Goal: Task Accomplishment & Management: Manage account settings

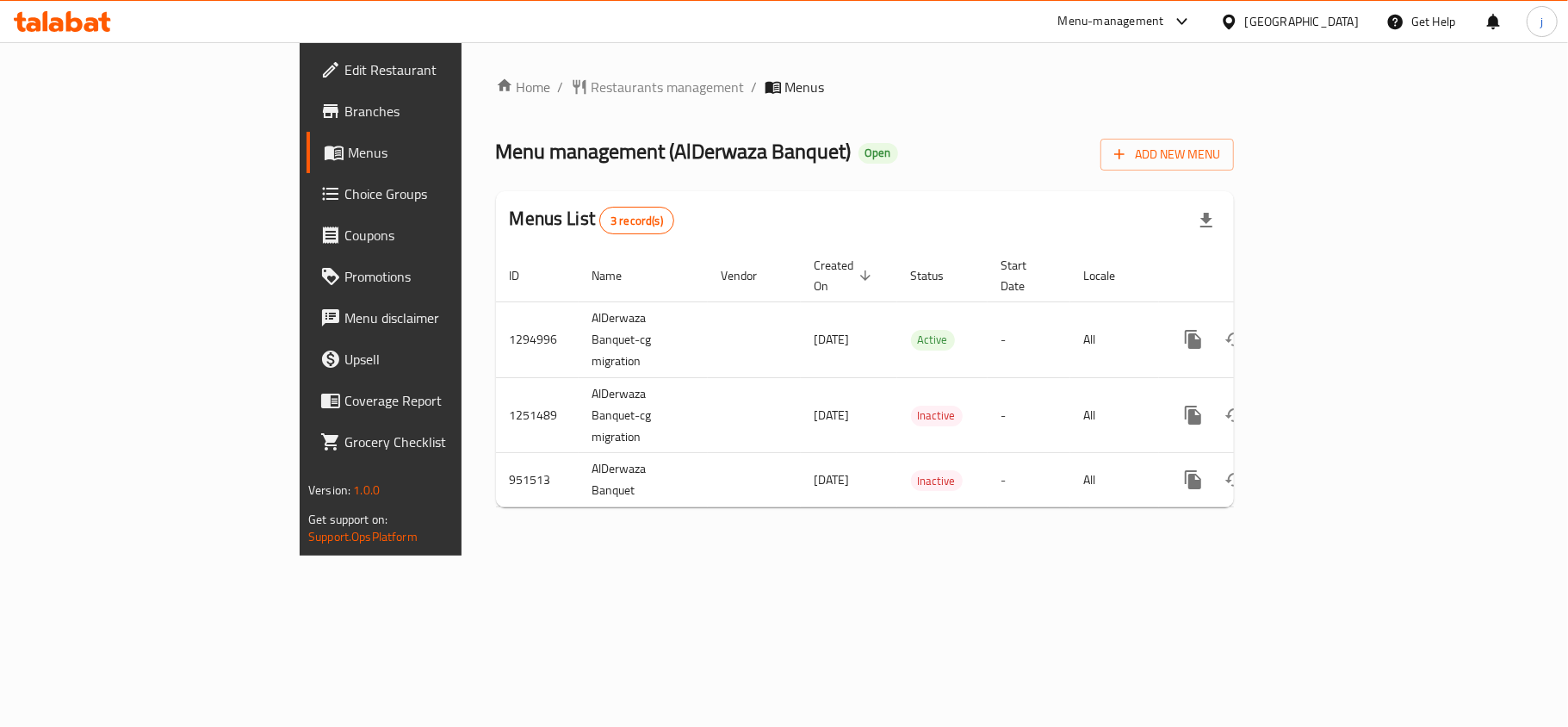
click at [320, 201] on icon at bounding box center [330, 194] width 21 height 21
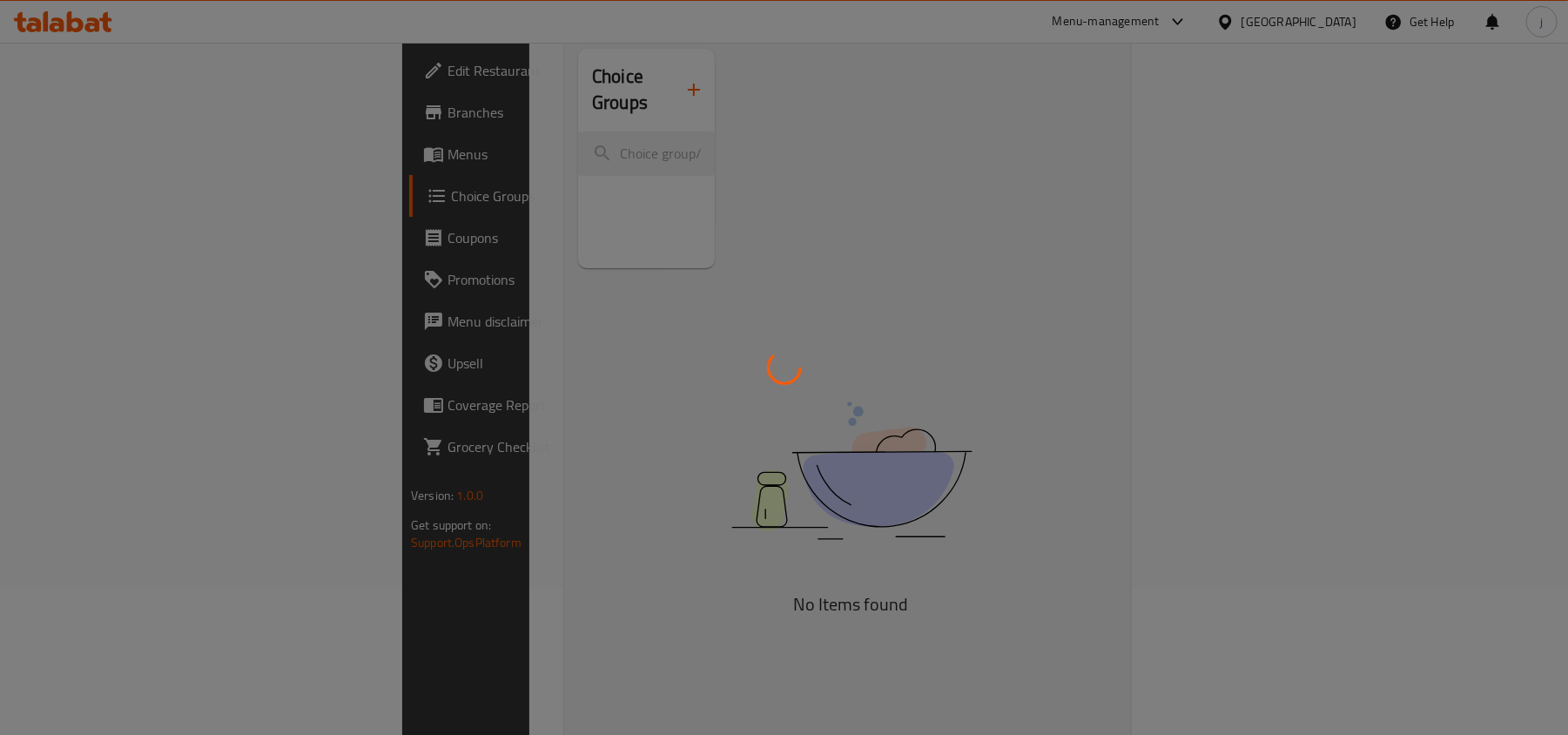
scroll to position [245, 0]
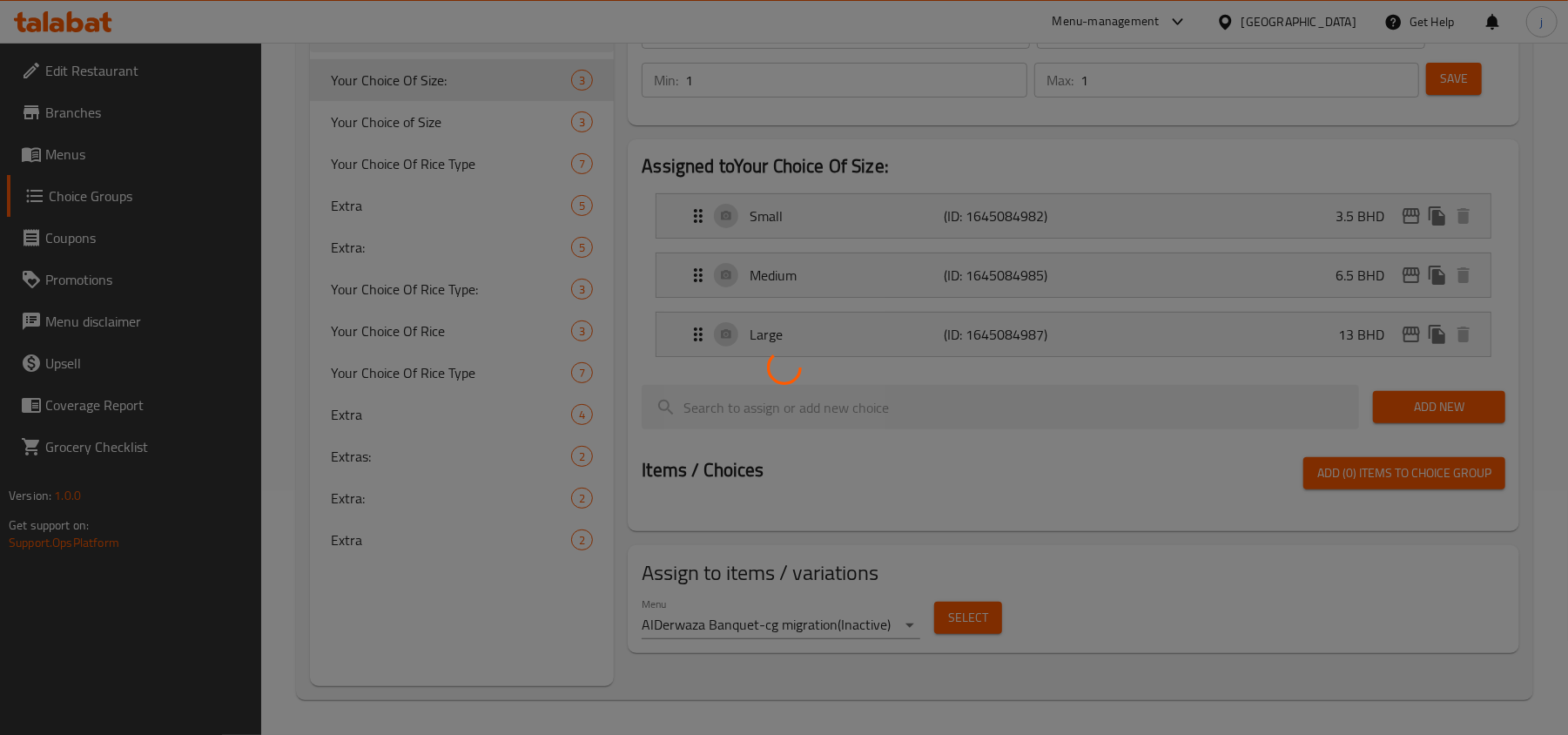
click at [344, 540] on div at bounding box center [784, 368] width 1568 height 735
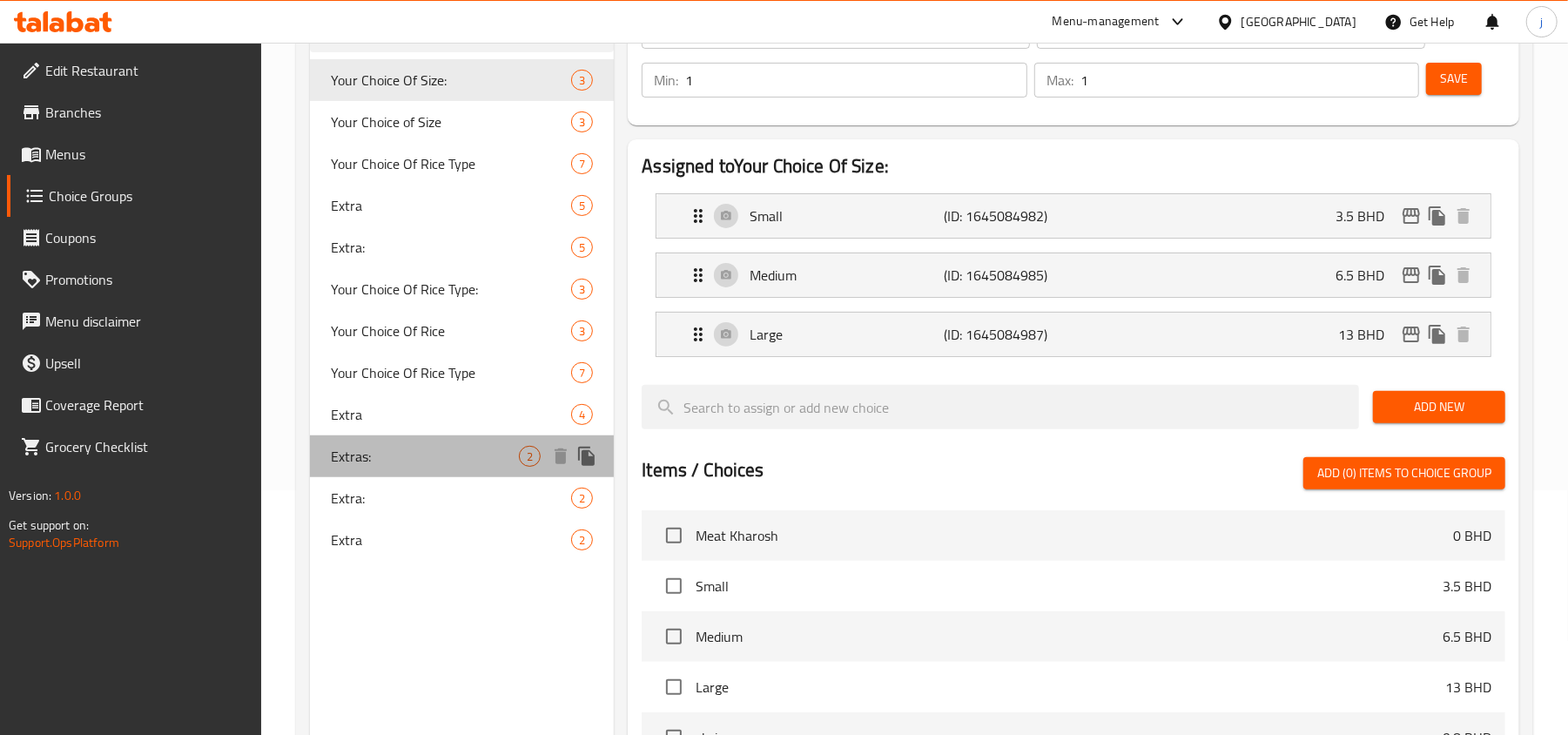
click at [376, 474] on div "Extras: 2" at bounding box center [461, 456] width 303 height 42
type input "Extras:"
type input "اضافات:"
type input "0"
type input "2"
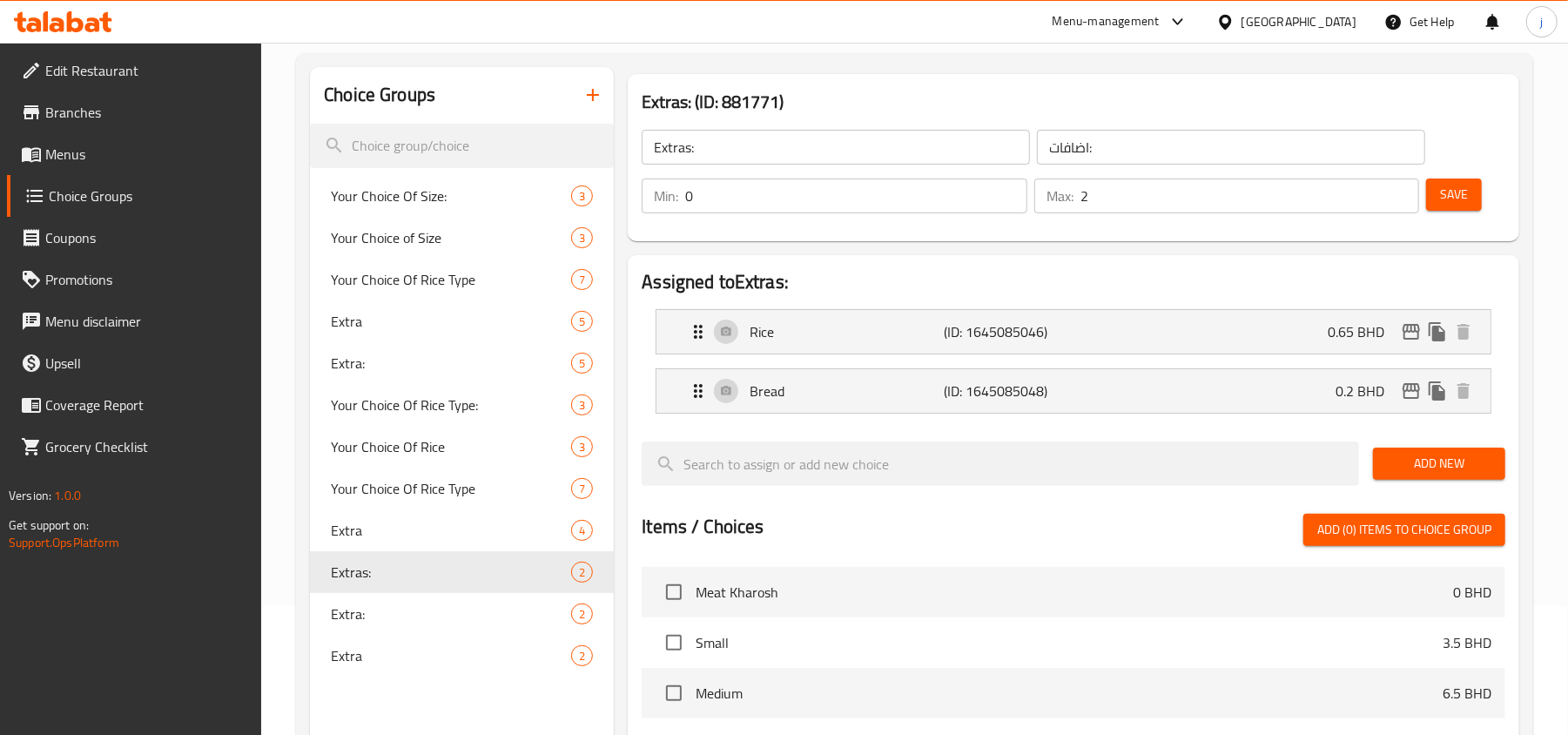
scroll to position [0, 0]
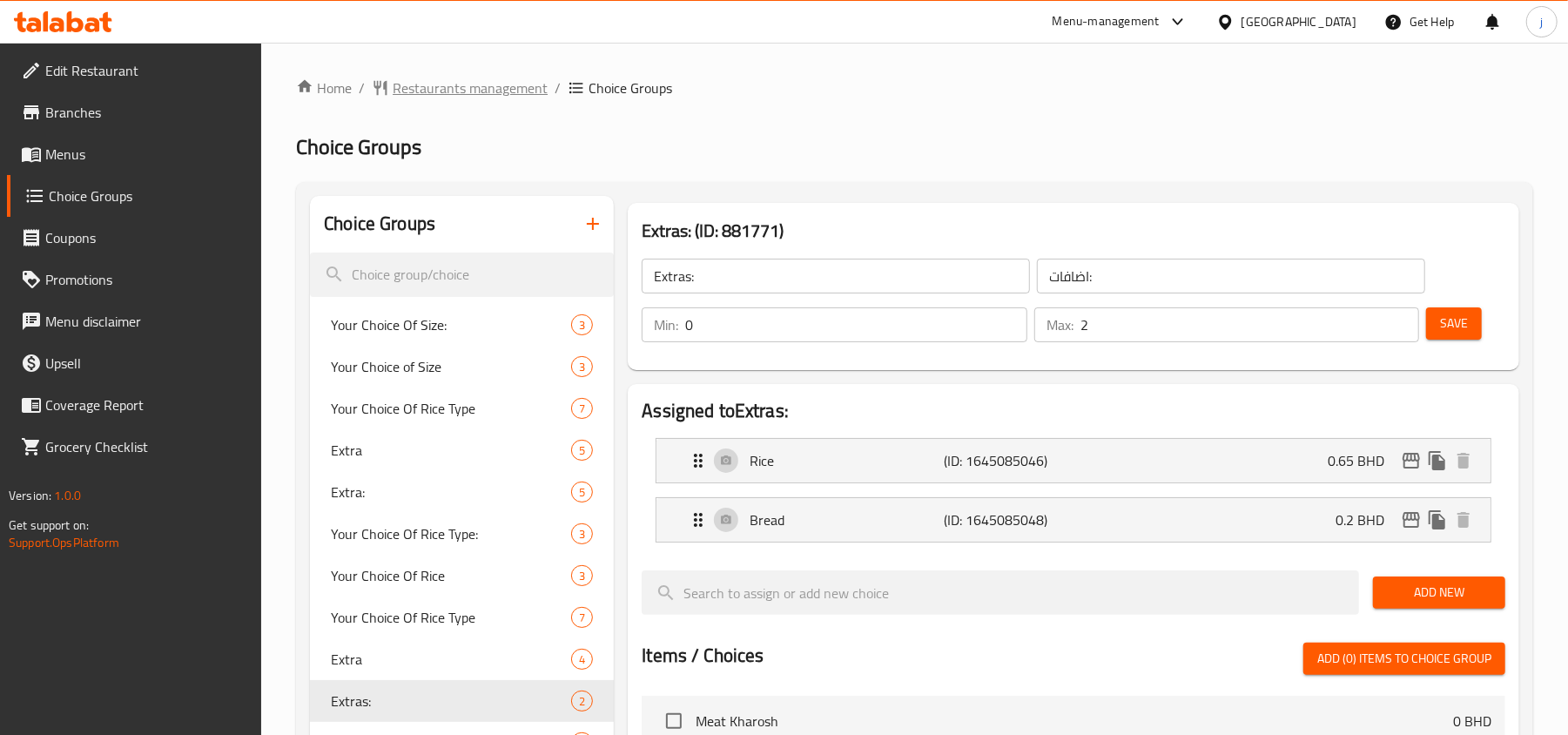
click at [516, 98] on span "Restaurants management" at bounding box center [471, 88] width 155 height 21
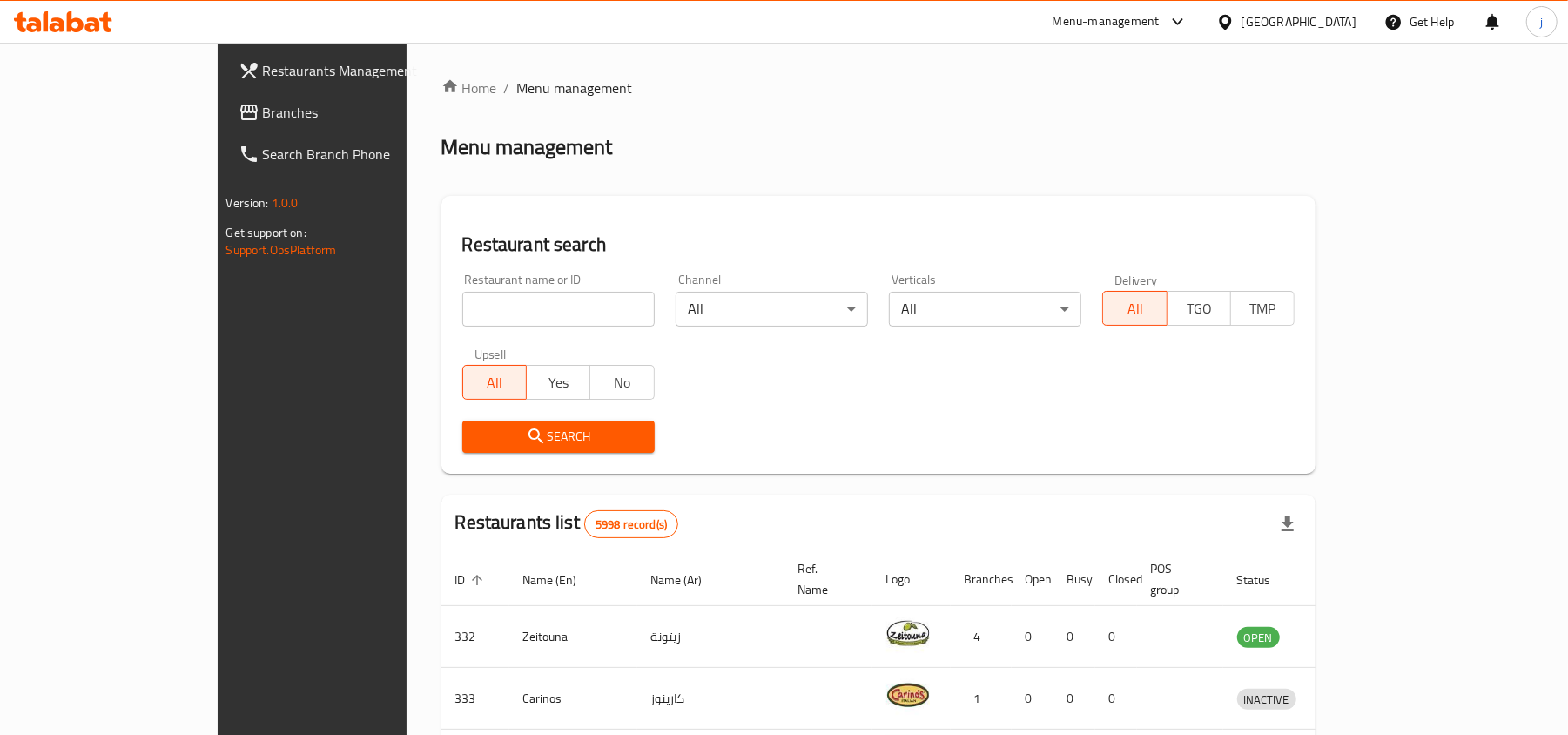
click at [1231, 16] on icon at bounding box center [1224, 21] width 12 height 15
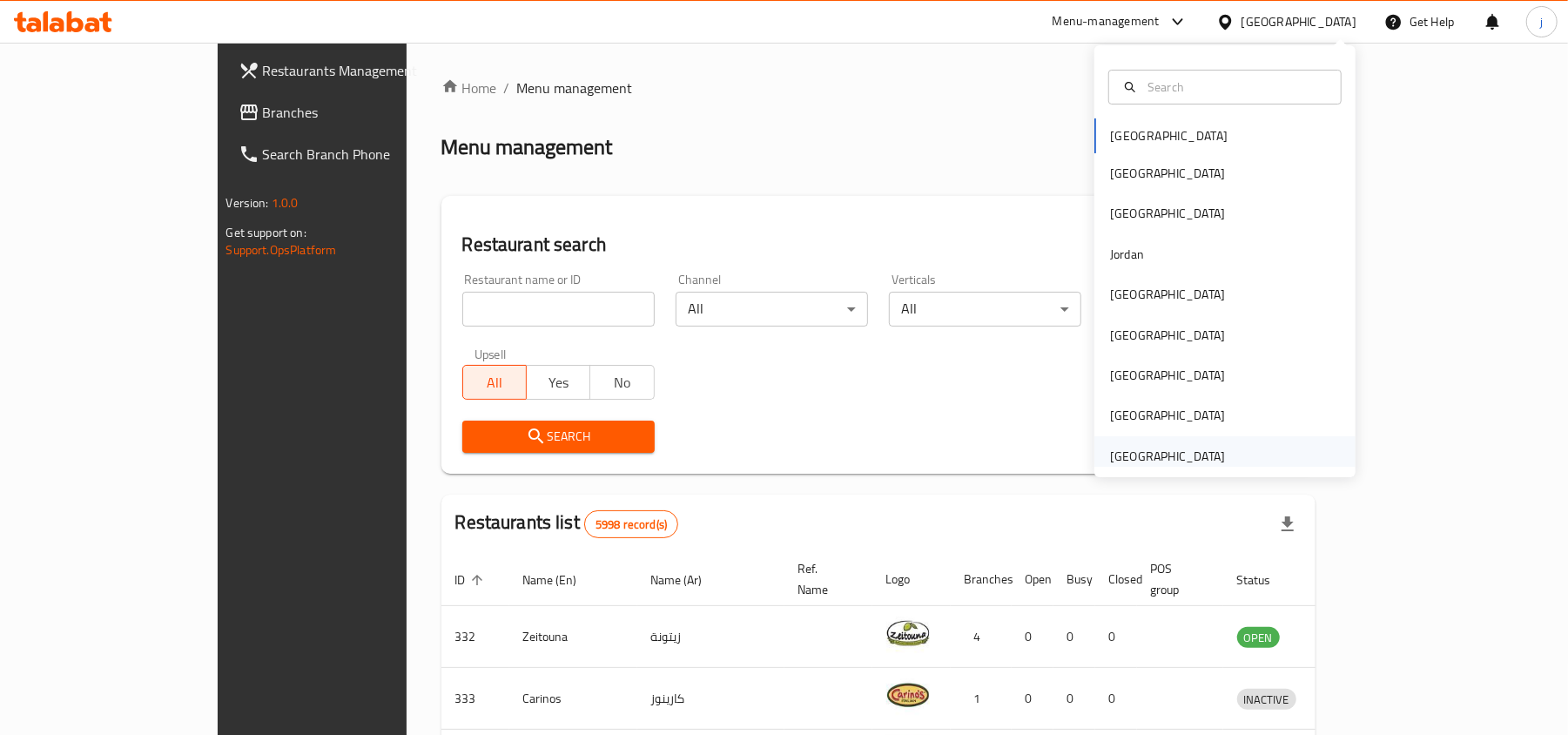
click at [1118, 447] on div "[GEOGRAPHIC_DATA]" at bounding box center [1167, 456] width 115 height 19
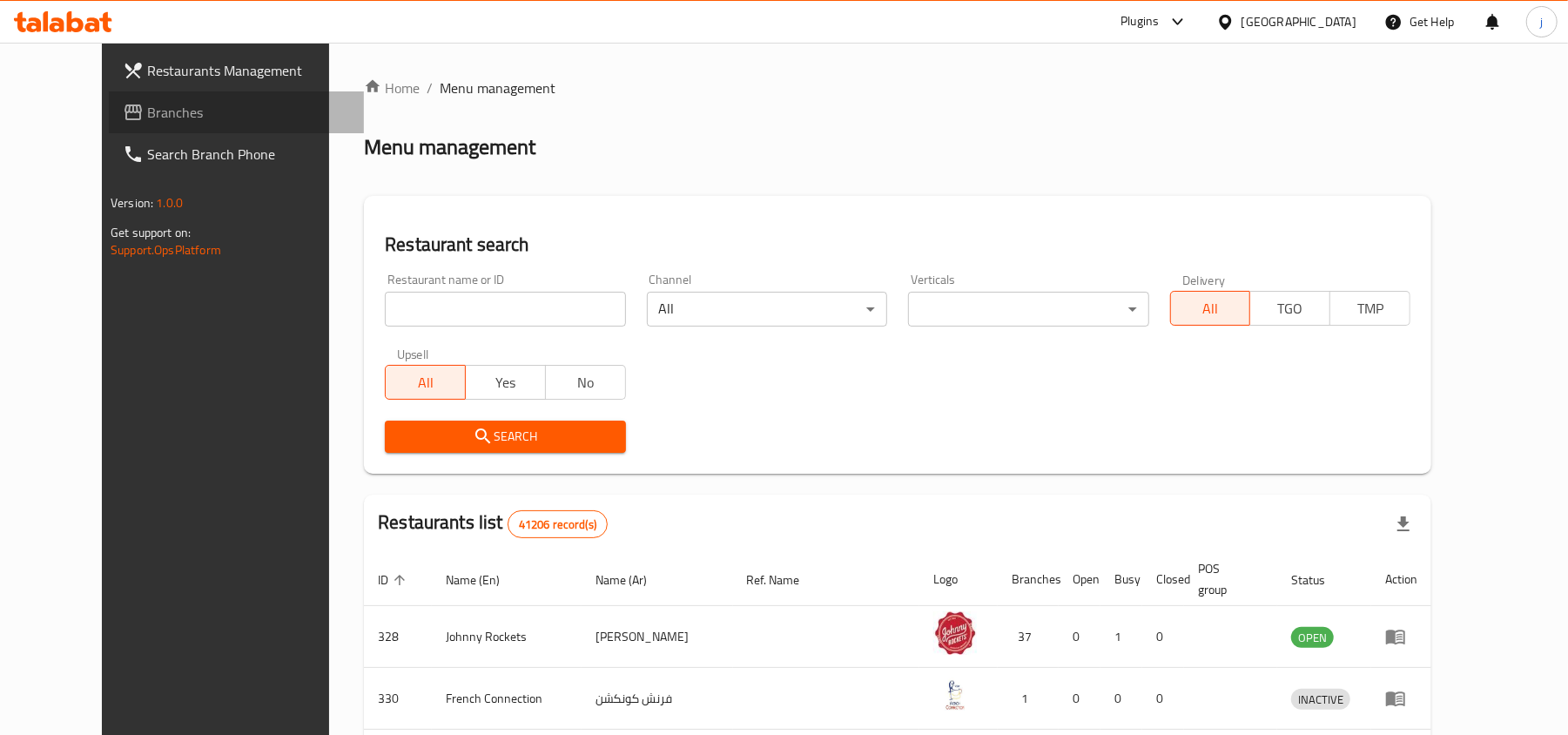
click at [122, 115] on span at bounding box center [134, 112] width 25 height 21
